Goal: Navigation & Orientation: Find specific page/section

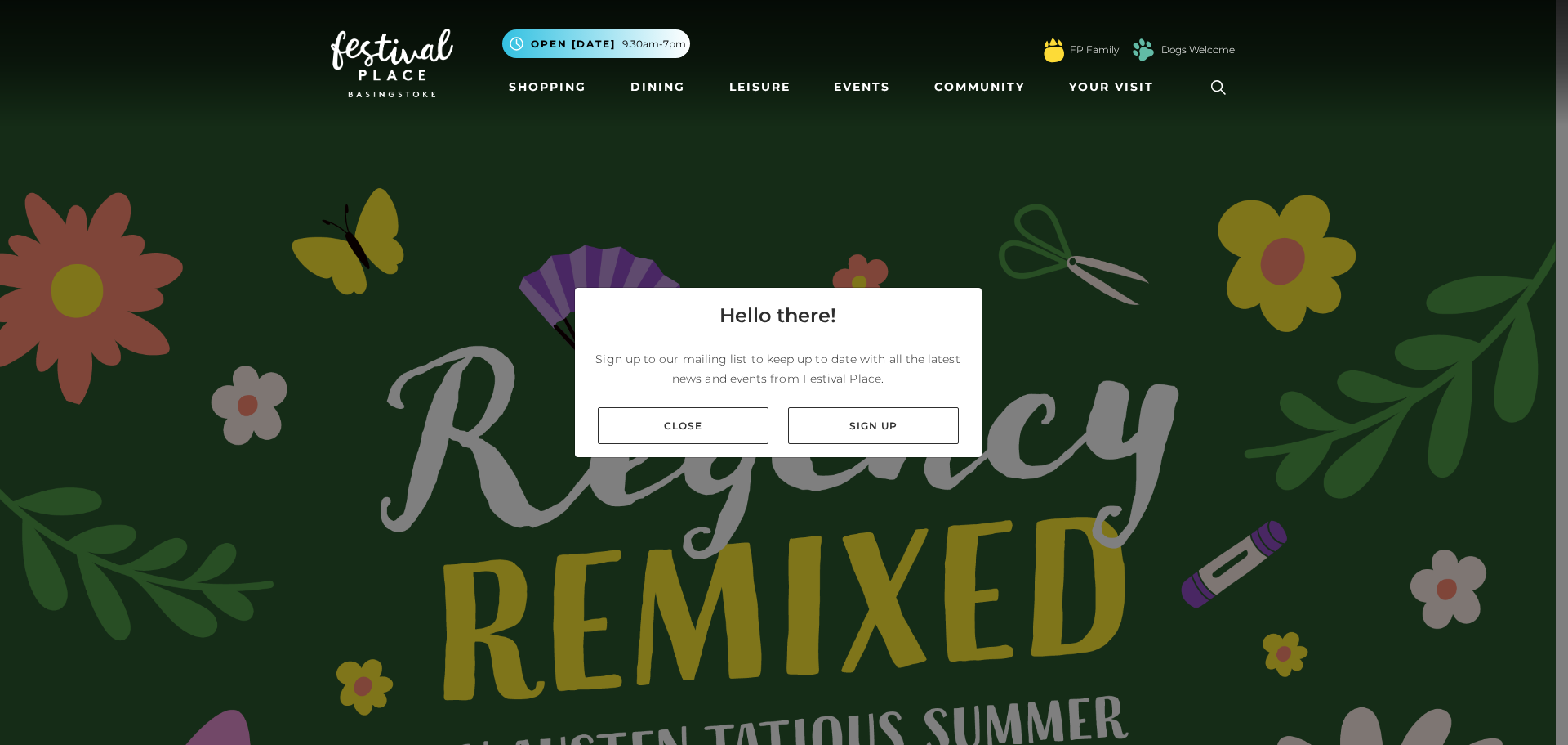
drag, startPoint x: 703, startPoint y: 431, endPoint x: 693, endPoint y: 389, distance: 43.2
click at [703, 430] on link "Close" at bounding box center [684, 425] width 171 height 37
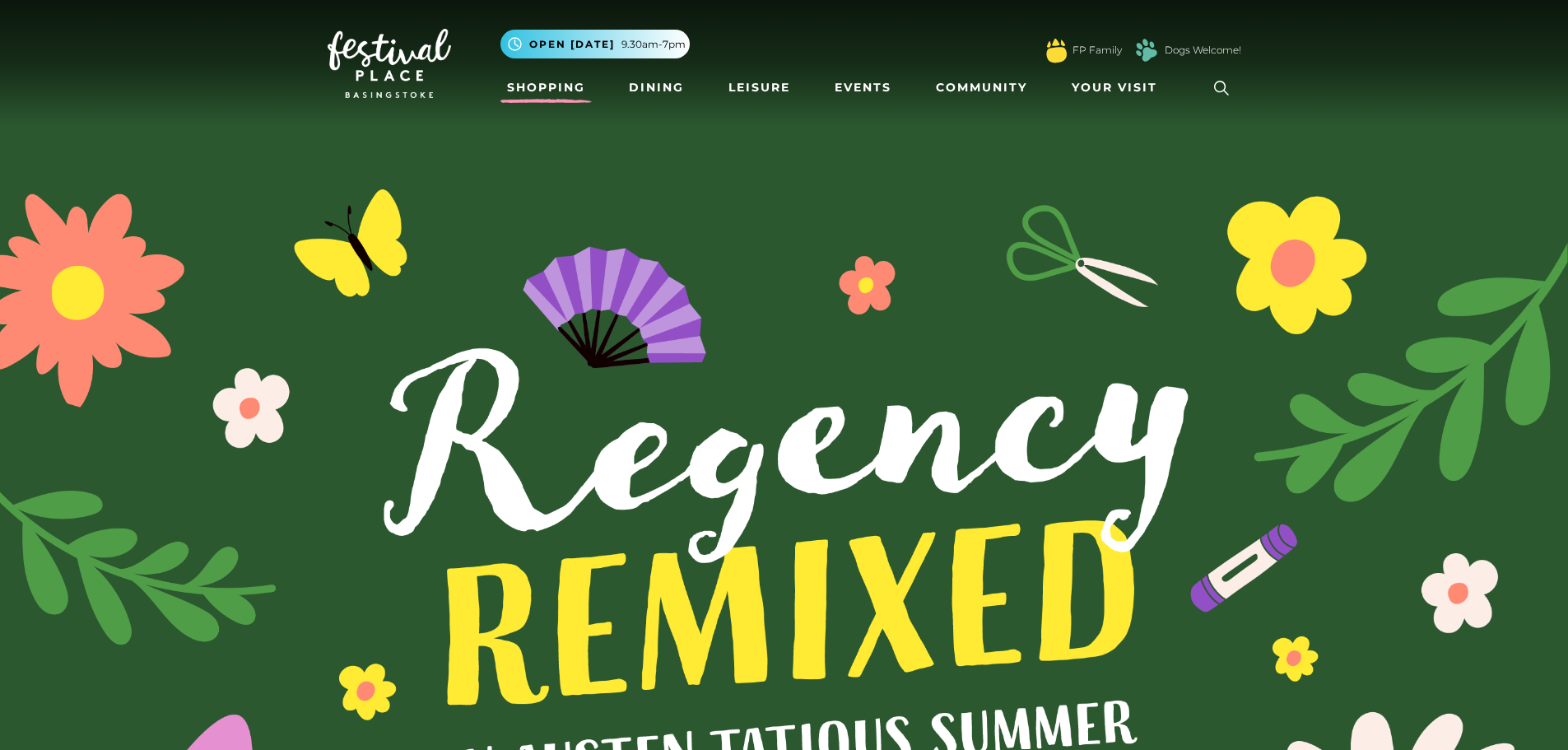
click at [550, 85] on link "Shopping" at bounding box center [546, 87] width 91 height 30
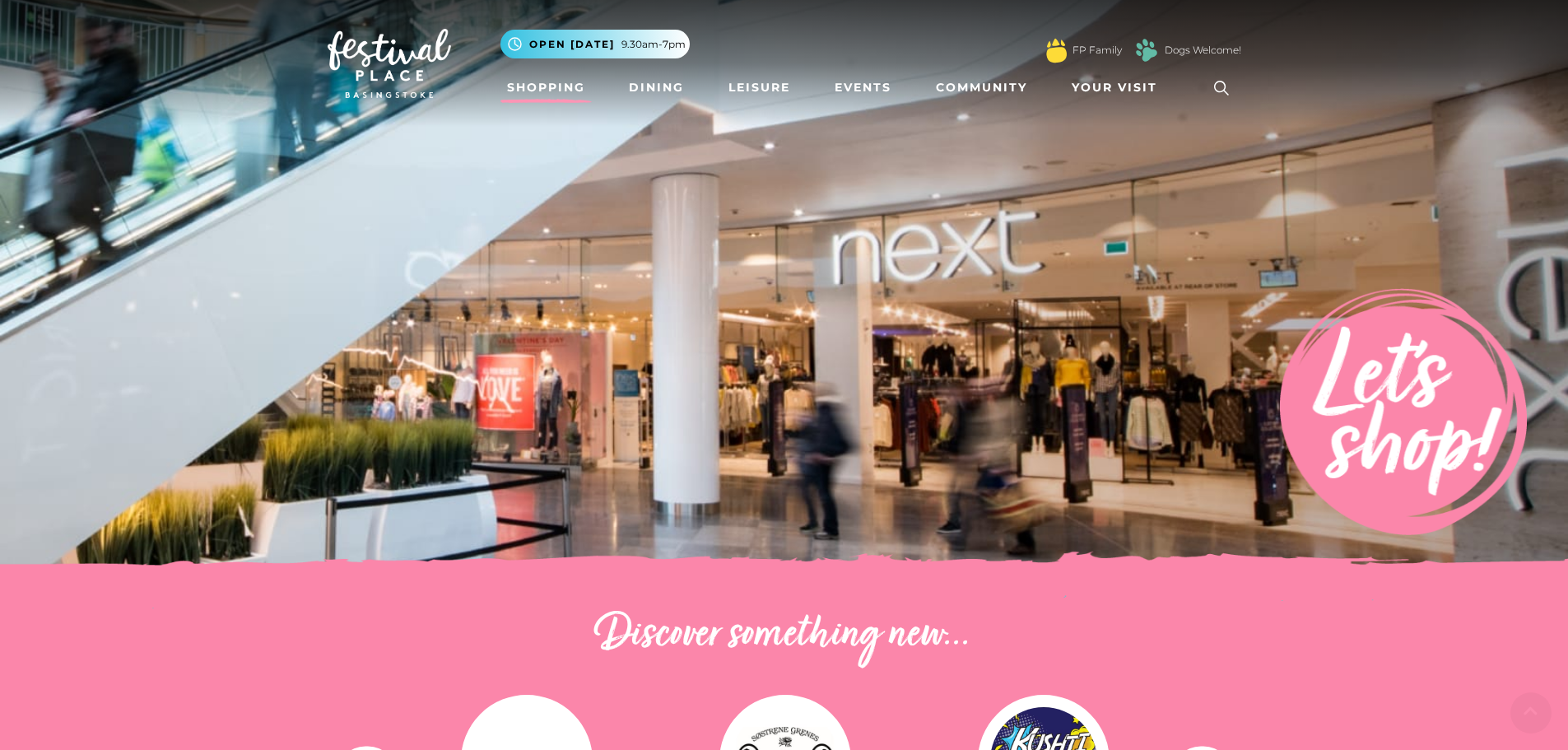
scroll to position [822, 0]
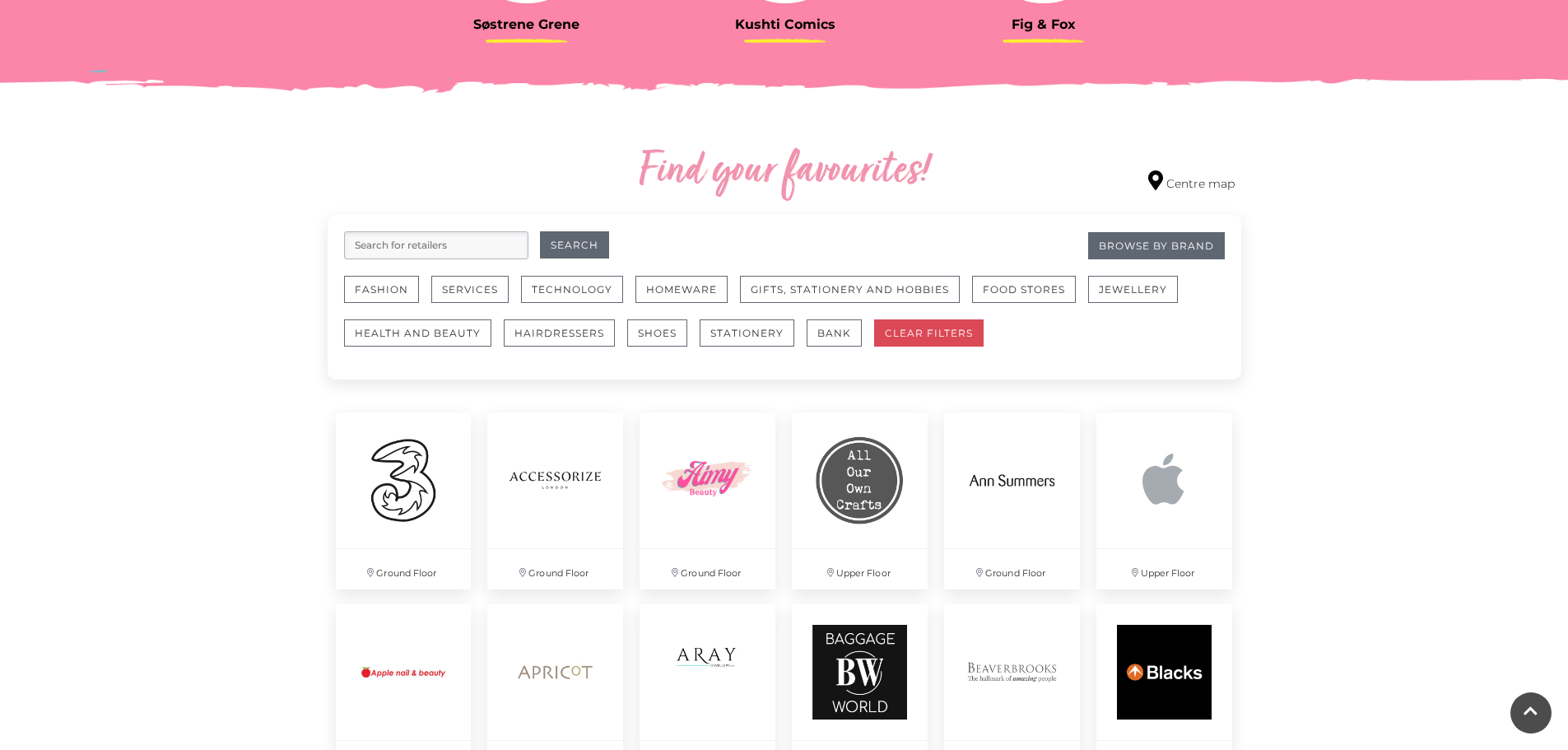
click at [918, 335] on button "CLEAR FILTERS" at bounding box center [929, 332] width 110 height 27
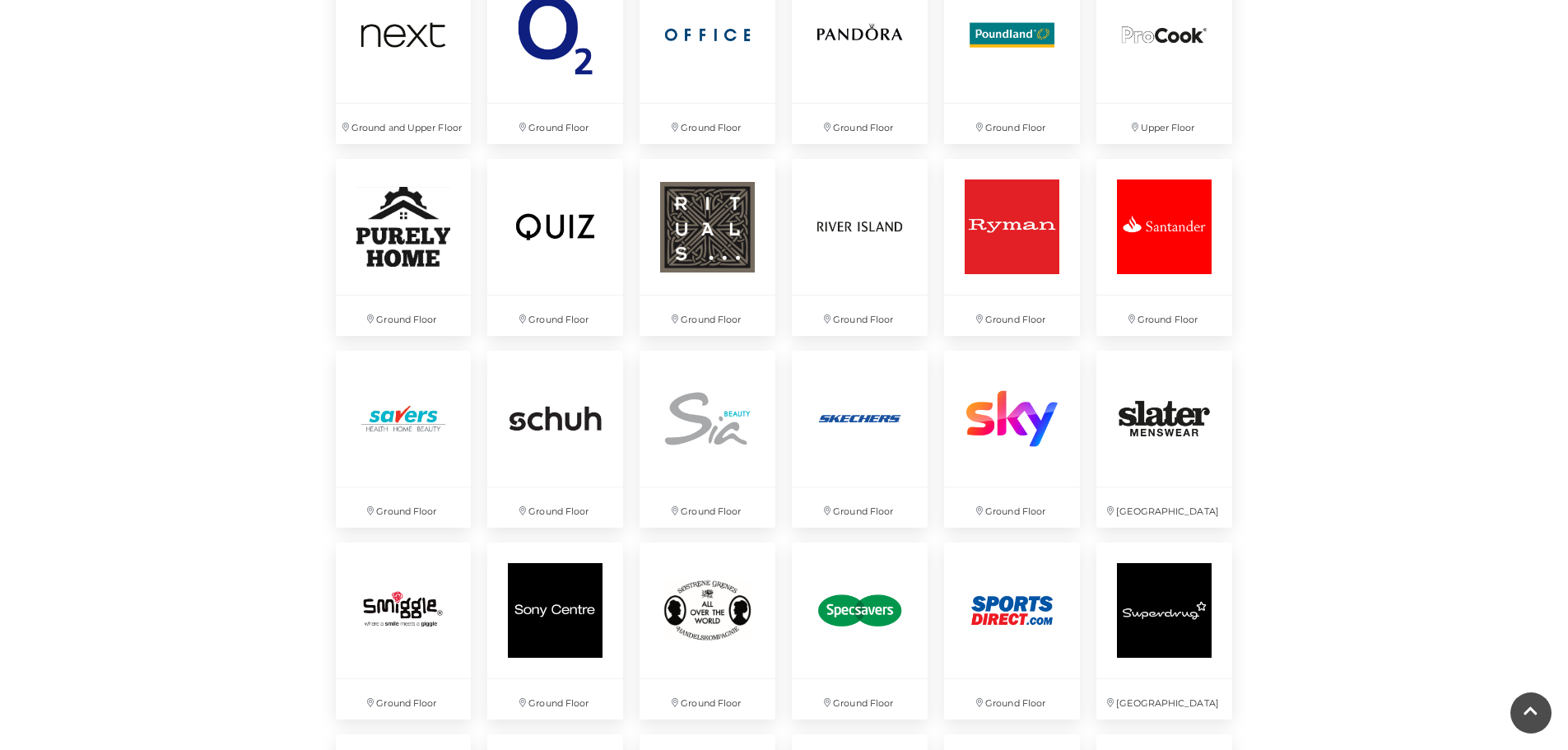
scroll to position [3565, 0]
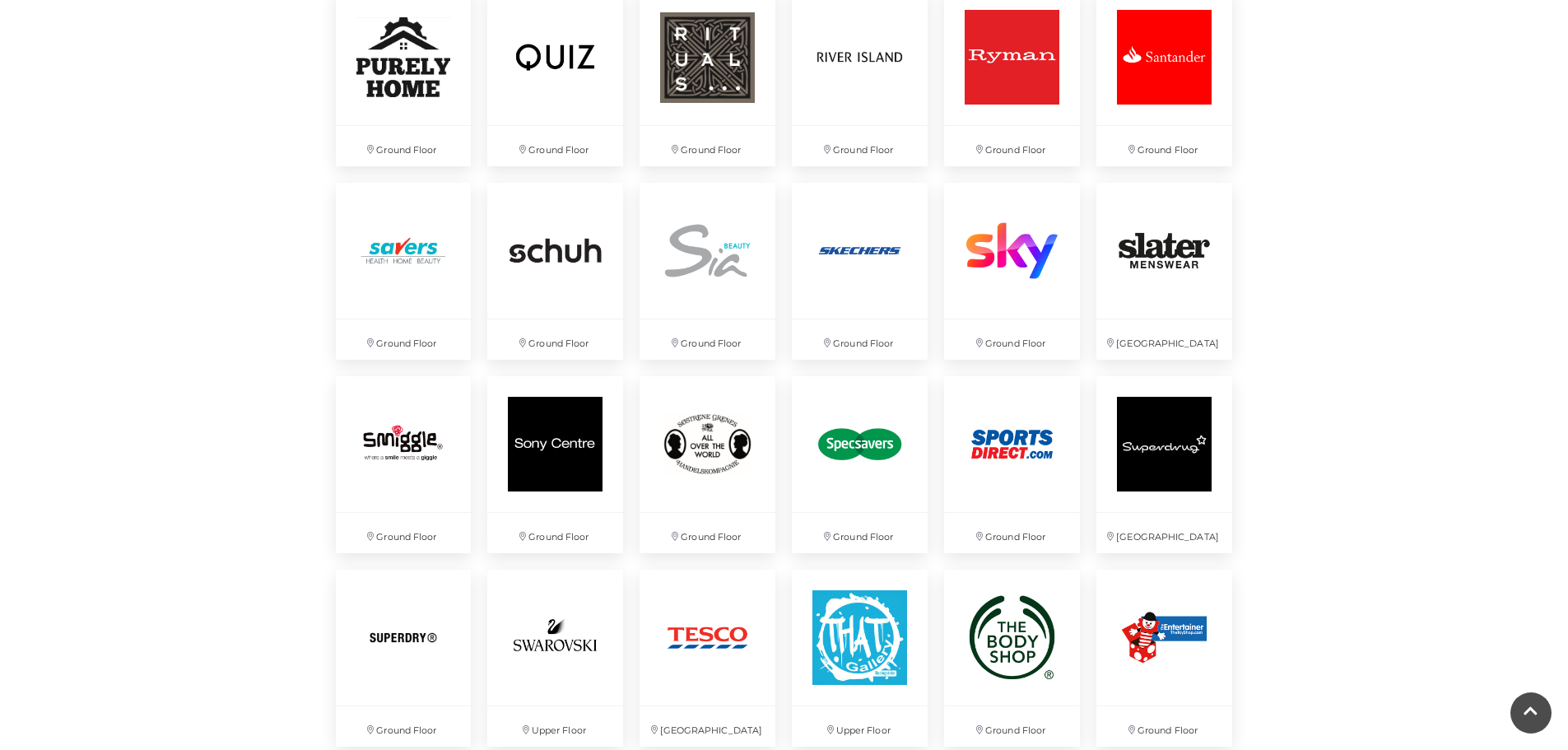
scroll to position [4596, 0]
